Goal: Find specific page/section: Find specific page/section

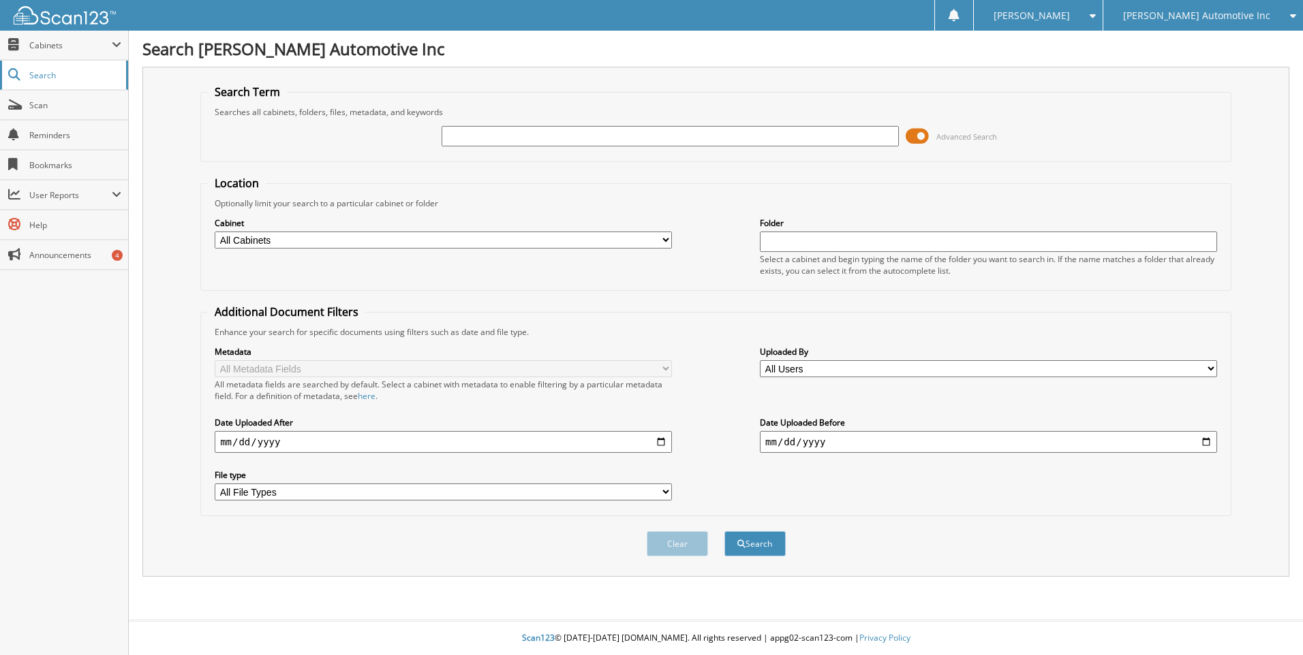
click at [40, 76] on span "Search" at bounding box center [74, 75] width 90 height 12
click at [285, 238] on select "All Cabinets CAR DEALS CHRYSLER PARTS CHRYSLER SERVICE DEAD DEALS FORD PARTS FO…" at bounding box center [443, 240] width 457 height 17
select select "24317"
click at [215, 232] on select "All Cabinets CAR DEALS CHRYSLER PARTS CHRYSLER SERVICE DEAD DEALS FORD PARTS FO…" at bounding box center [443, 240] width 457 height 17
click at [491, 138] on input "text" at bounding box center [669, 136] width 457 height 20
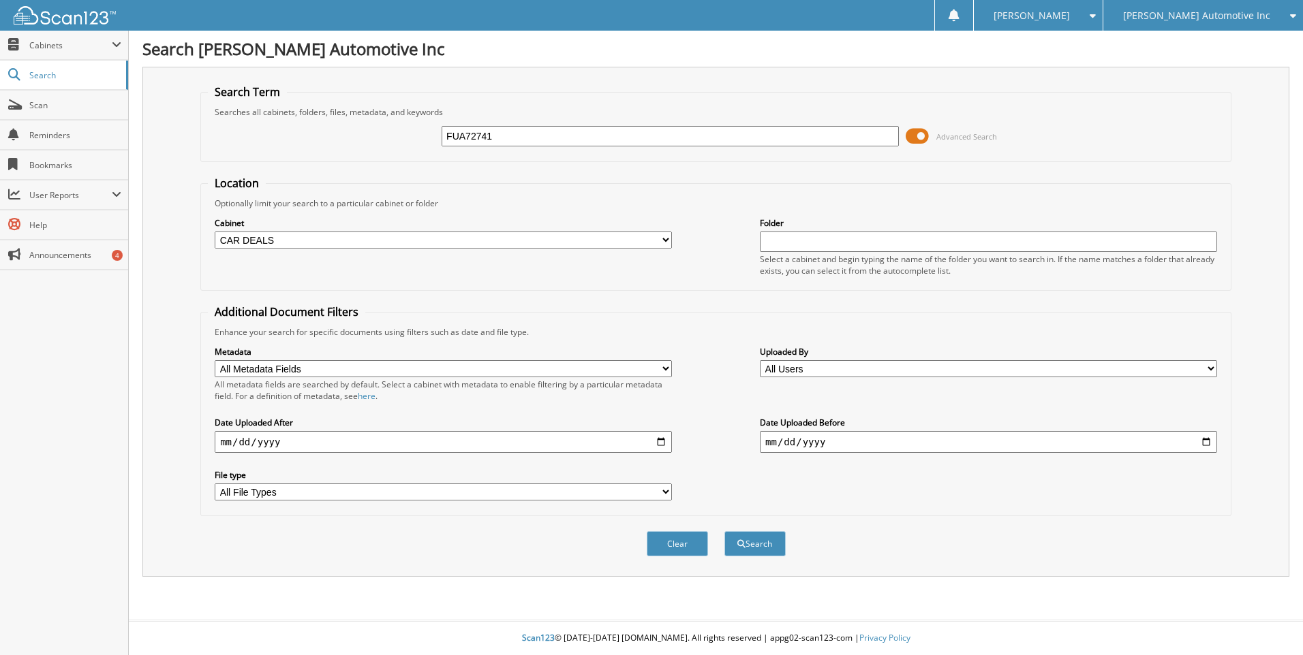
type input "FUA72741"
click at [724, 531] on button "Search" at bounding box center [754, 543] width 61 height 25
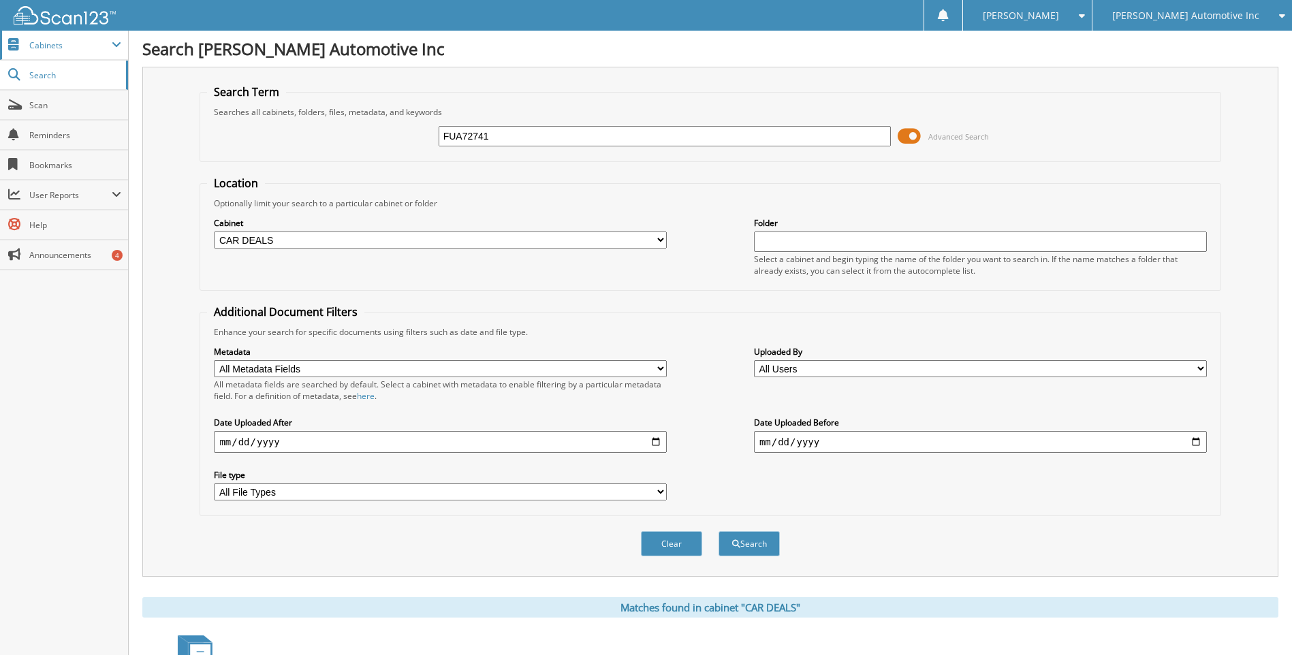
click at [55, 46] on span "Cabinets" at bounding box center [70, 46] width 82 height 12
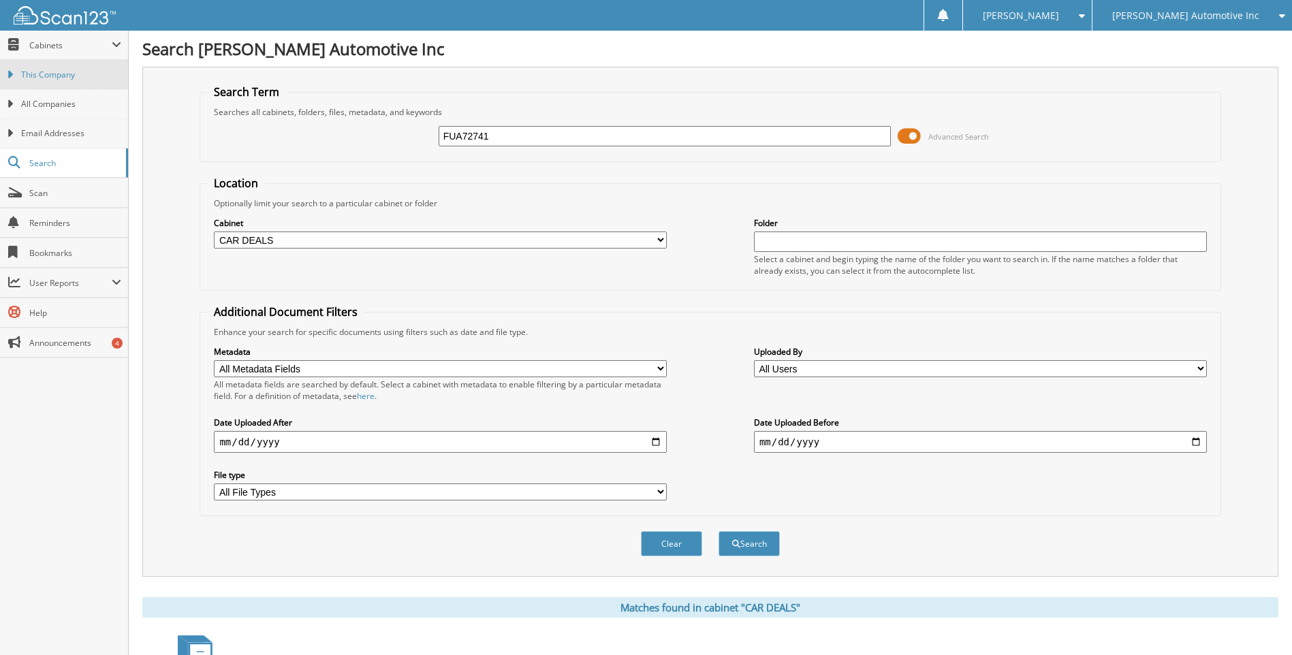
click at [48, 72] on span "This Company" at bounding box center [71, 75] width 100 height 12
